Goal: Information Seeking & Learning: Learn about a topic

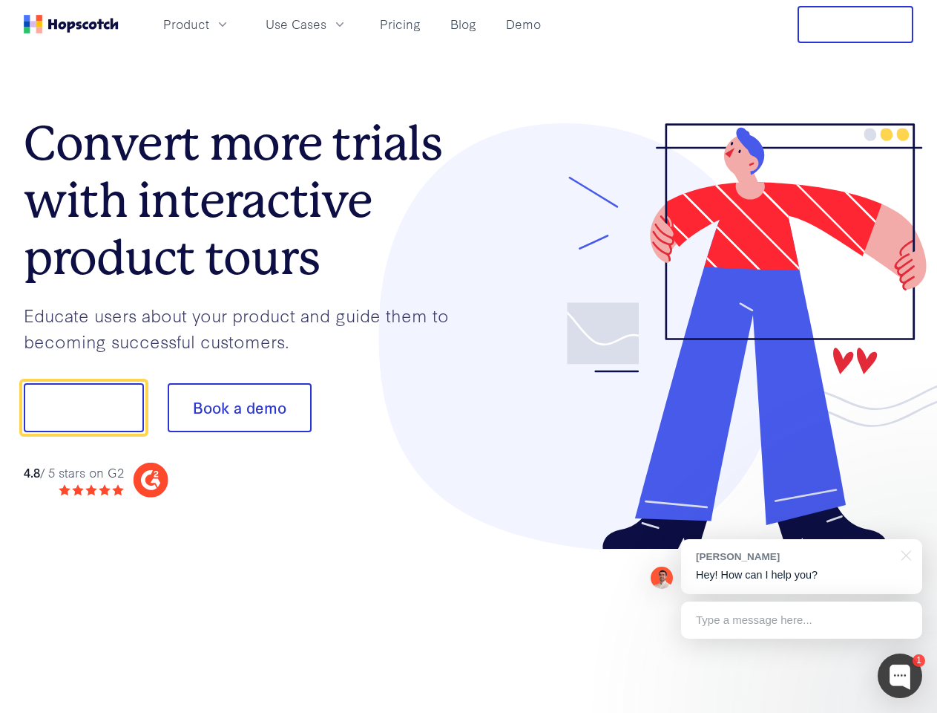
click at [469, 356] on div at bounding box center [691, 336] width 445 height 427
click at [209, 24] on span "Product" at bounding box center [186, 24] width 46 height 19
click at [327, 24] on span "Use Cases" at bounding box center [296, 24] width 61 height 19
click at [856, 24] on button "Free Trial" at bounding box center [856, 24] width 116 height 37
click at [83, 407] on button "Show me!" at bounding box center [84, 407] width 120 height 49
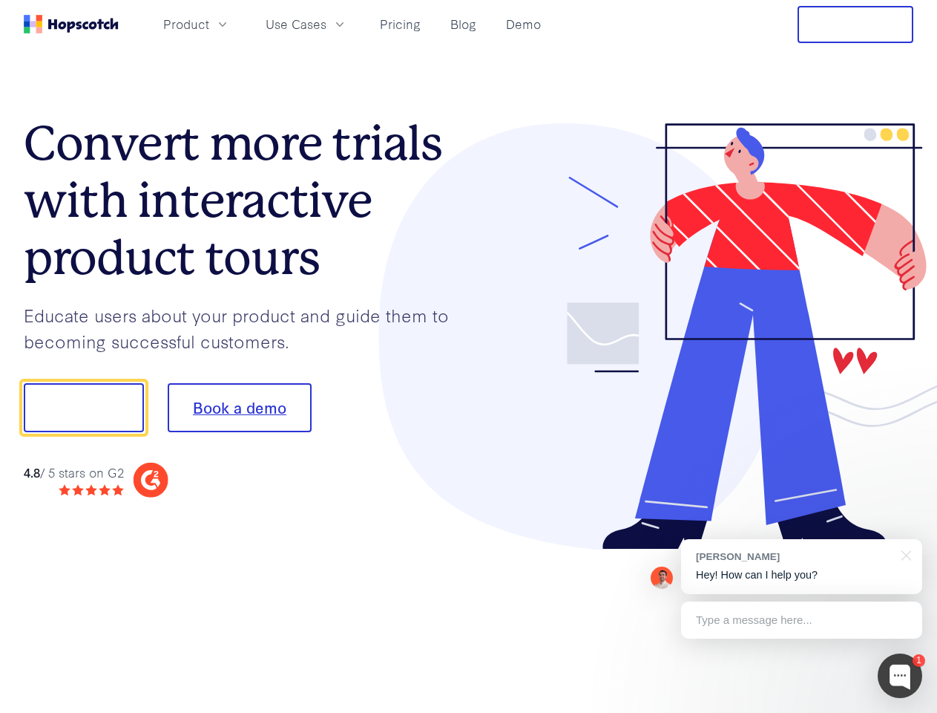
click at [239, 407] on button "Book a demo" at bounding box center [240, 407] width 144 height 49
click at [900, 675] on div at bounding box center [900, 675] width 45 height 45
click at [802, 566] on div "[PERSON_NAME] Hey! How can I help you?" at bounding box center [801, 566] width 241 height 55
click at [904, 712] on div "1 [PERSON_NAME] Hey! How can I help you? Type a message here... Free live chat …" at bounding box center [468, 713] width 937 height 0
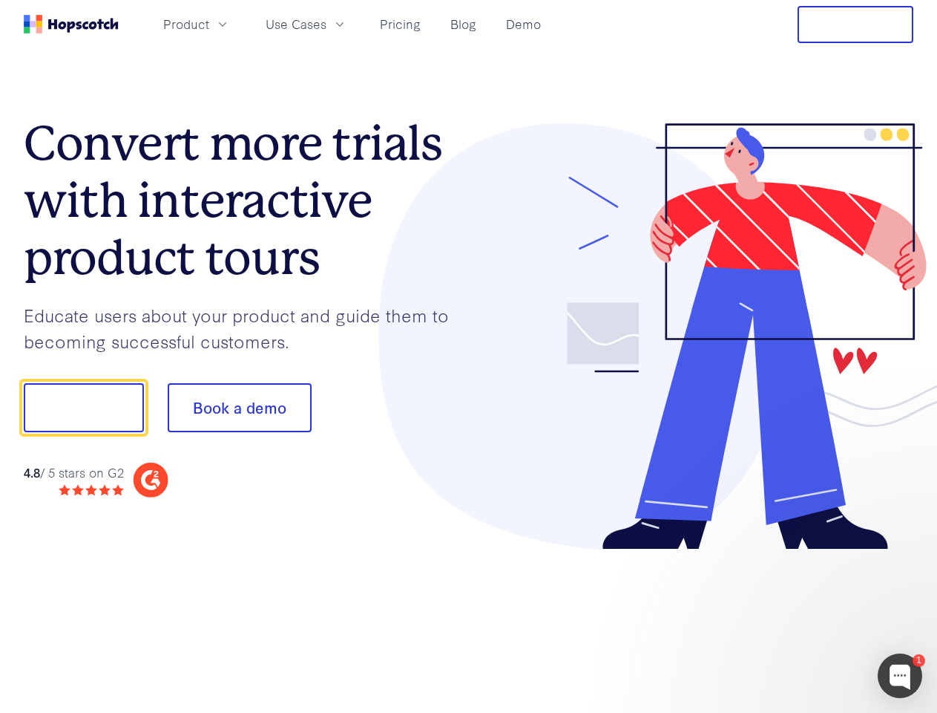
click at [802, 620] on div at bounding box center [783, 405] width 278 height 495
